Goal: Task Accomplishment & Management: Manage account settings

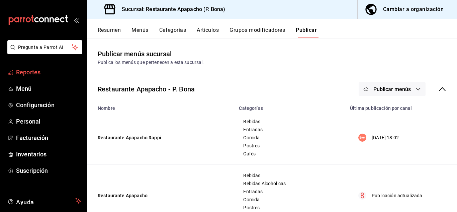
click at [26, 71] on span "Reportes" at bounding box center [48, 72] width 65 height 9
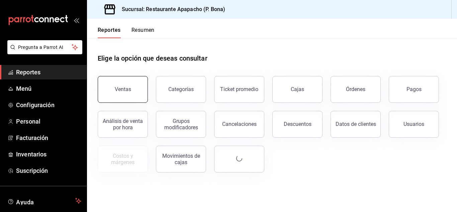
click at [133, 92] on button "Ventas" at bounding box center [123, 89] width 50 height 27
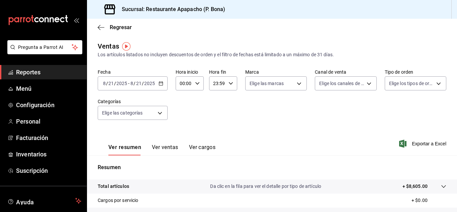
click at [164, 82] on div "[DATE] [DATE] - [DATE] [DATE]" at bounding box center [133, 83] width 70 height 14
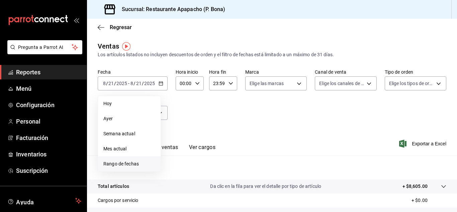
click at [122, 160] on span "Rango de fechas" at bounding box center [129, 163] width 52 height 7
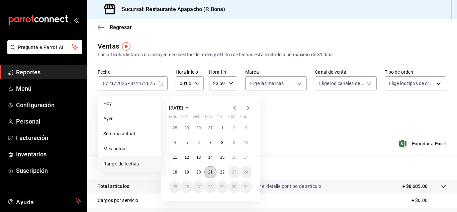
click at [207, 168] on button "21" at bounding box center [210, 172] width 12 height 12
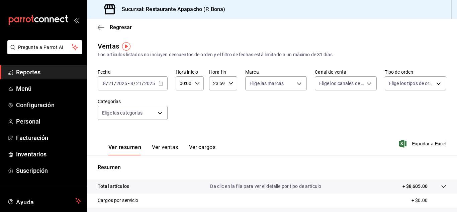
scroll to position [109, 0]
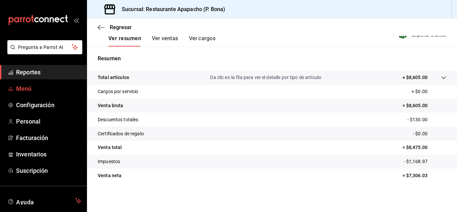
click at [26, 86] on span "Menú" at bounding box center [48, 88] width 65 height 9
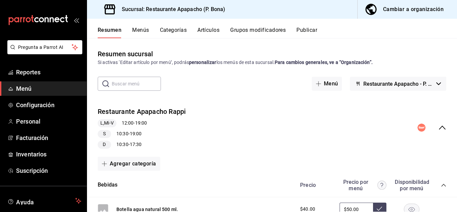
click at [203, 32] on button "Artículos" at bounding box center [208, 32] width 22 height 11
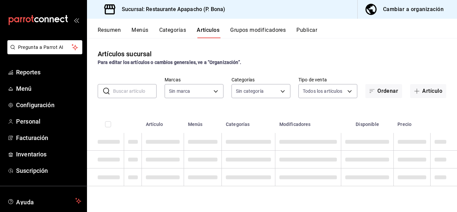
type input "17ef9b2f-93a0-4517-9203-4f940e40e8eb"
type input "5d720cb7-0a05-4963-9aea-63cfd9829d86,bac7ea99-5405-41b5-9f18-3f0f9af16b27,9432e…"
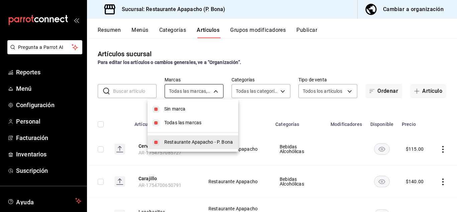
click at [203, 91] on body "Pregunta a Parrot AI Reportes Menú Configuración Personal Facturación Inventari…" at bounding box center [228, 106] width 457 height 212
click at [260, 89] on div at bounding box center [228, 106] width 457 height 212
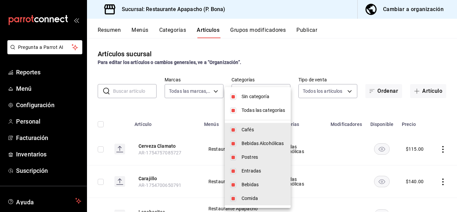
click at [260, 89] on body "Pregunta a Parrot AI Reportes Menú Configuración Personal Facturación Inventari…" at bounding box center [228, 106] width 457 height 212
click at [258, 94] on span "Sin categoría" at bounding box center [264, 96] width 44 height 7
checkbox input "false"
click at [258, 112] on span "Todas las categorías" at bounding box center [264, 110] width 44 height 7
checkbox input "false"
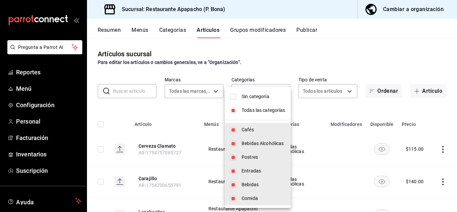
checkbox input "false"
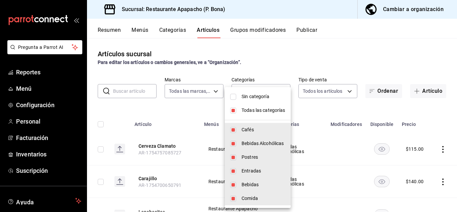
checkbox input "false"
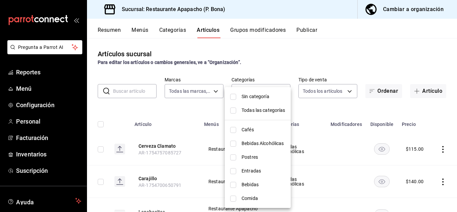
click at [278, 67] on div at bounding box center [228, 106] width 457 height 212
click at [267, 91] on body "Pregunta a Parrot AI Reportes Menú Configuración Personal Facturación Inventari…" at bounding box center [228, 106] width 457 height 212
click at [256, 169] on span "Entradas" at bounding box center [264, 170] width 44 height 7
type input "e2d3ecea-3957-43a2-834f-732eecbf203c"
checkbox input "true"
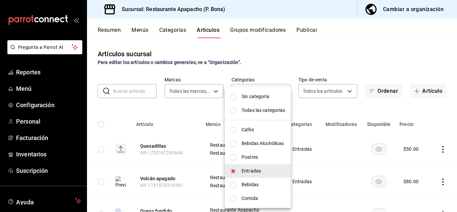
click at [440, 117] on div at bounding box center [228, 106] width 457 height 212
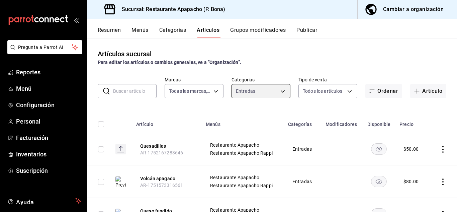
scroll to position [34, 0]
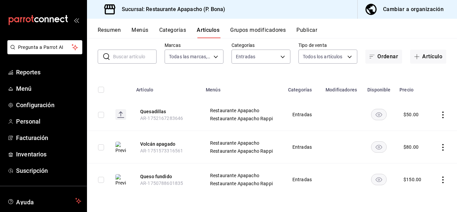
click at [440, 146] on icon "actions" at bounding box center [443, 147] width 7 height 7
click at [416, 159] on span "Editar" at bounding box center [417, 162] width 17 height 7
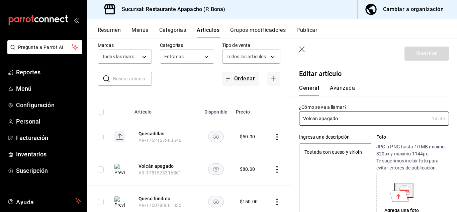
type textarea "x"
type input "$80.00"
radio input "false"
radio input "true"
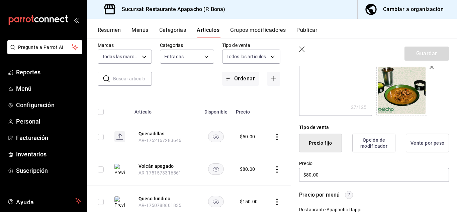
scroll to position [111, 0]
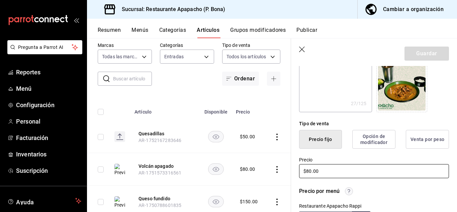
click at [311, 169] on input "$80.00" at bounding box center [374, 171] width 150 height 14
type textarea "x"
type input "$8.00"
type textarea "x"
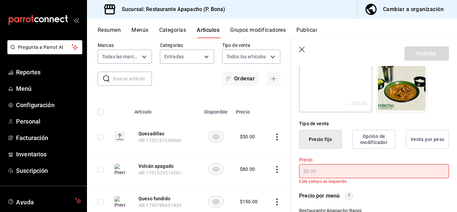
type textarea "x"
type input "$9.00"
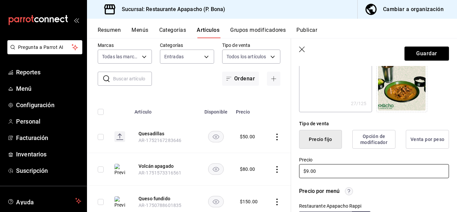
type textarea "x"
type input "$90.00"
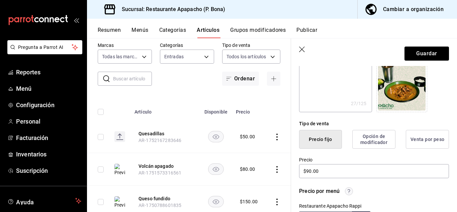
click at [301, 52] on icon "button" at bounding box center [302, 50] width 7 height 7
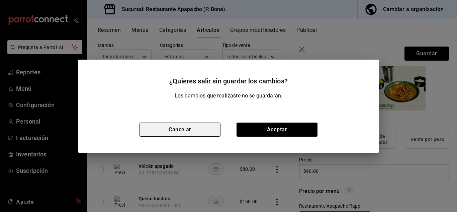
click at [156, 130] on button "Cancelar" at bounding box center [180, 129] width 81 height 14
click at [204, 130] on button "Cancelar" at bounding box center [180, 129] width 81 height 14
type textarea "x"
